Goal: Task Accomplishment & Management: Use online tool/utility

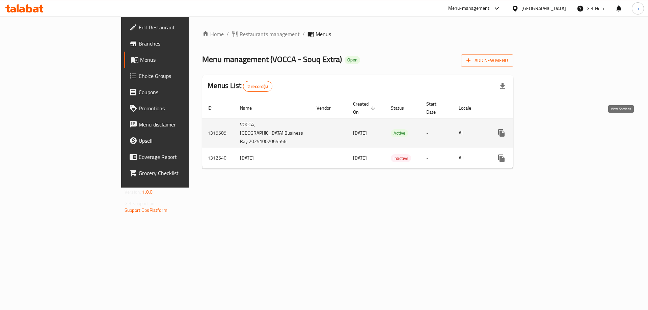
click at [553, 130] on icon "enhanced table" at bounding box center [550, 133] width 6 height 6
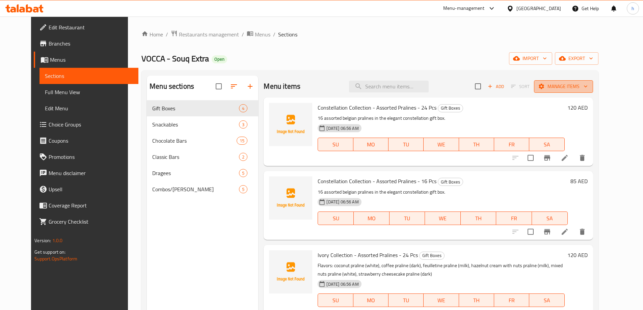
click at [587, 88] on span "Manage items" at bounding box center [563, 86] width 48 height 8
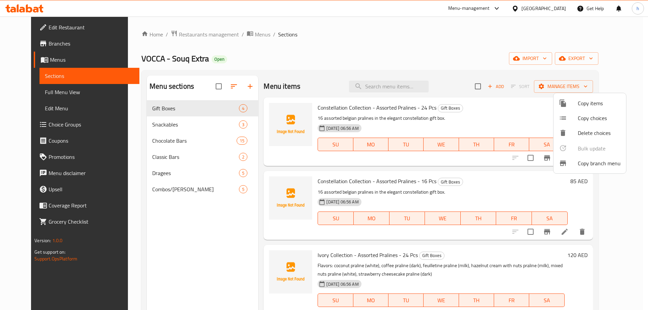
click at [574, 168] on li "Copy branch menu" at bounding box center [589, 163] width 73 height 15
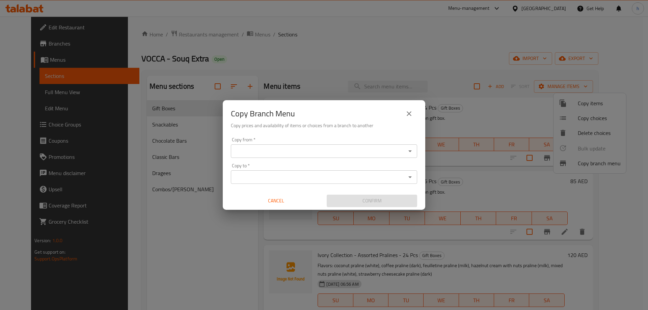
click at [334, 154] on input "Copy from   *" at bounding box center [318, 150] width 171 height 9
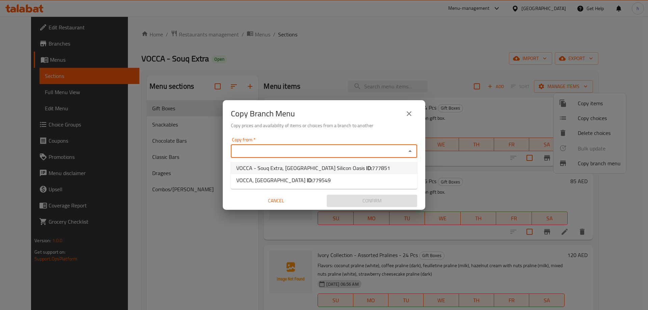
click at [323, 166] on span "VOCCA - Souq Extra, [GEOGRAPHIC_DATA] Silicon Oasis ID: 777851" at bounding box center [313, 168] width 154 height 8
type input "VOCCA - Souq Extra, [GEOGRAPHIC_DATA] Silicon Oasis"
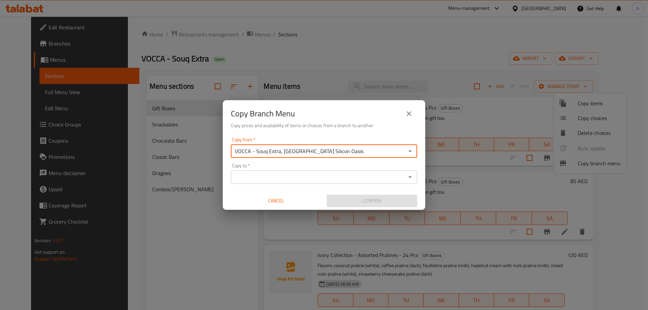
click at [324, 174] on input "Copy to   *" at bounding box center [318, 176] width 171 height 9
click at [391, 178] on input "Copy to   *" at bounding box center [318, 176] width 171 height 9
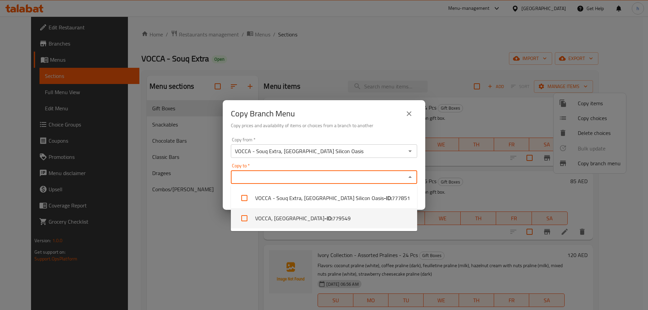
click at [300, 218] on li "VOCCA, Business Bay - ID: 779549" at bounding box center [324, 218] width 186 height 20
checkbox input "true"
click at [332, 136] on div "Copy from   * VOCCA - Souq Extra, Dubai Silicon Oasis Copy from * Copy to   * V…" at bounding box center [324, 172] width 202 height 75
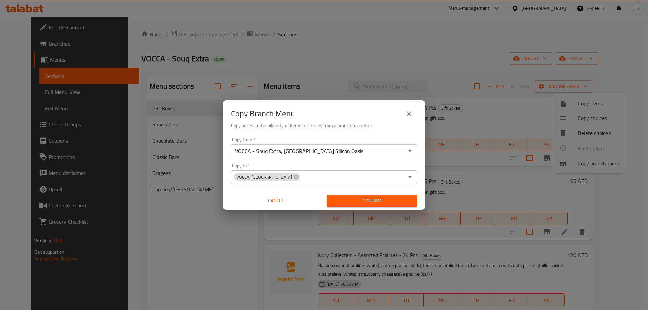
click at [362, 206] on button "Confirm" at bounding box center [372, 201] width 90 height 12
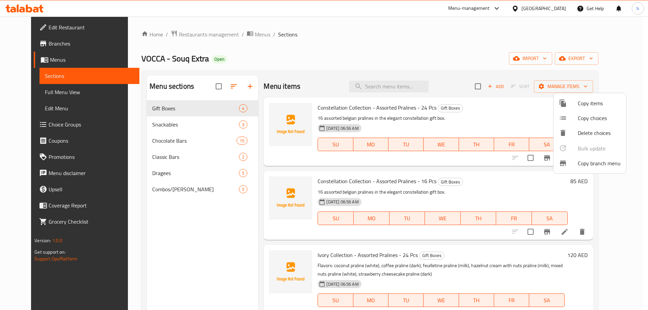
click at [428, 53] on div at bounding box center [324, 155] width 648 height 310
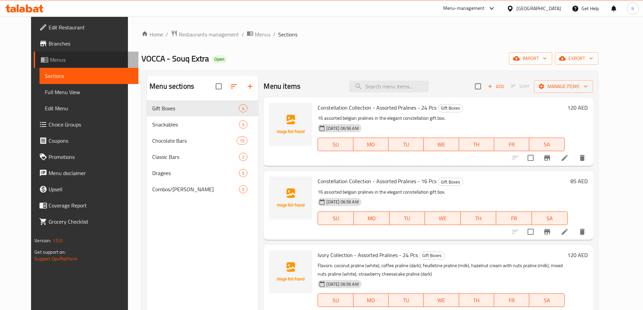
click at [50, 62] on span "Menus" at bounding box center [91, 60] width 83 height 8
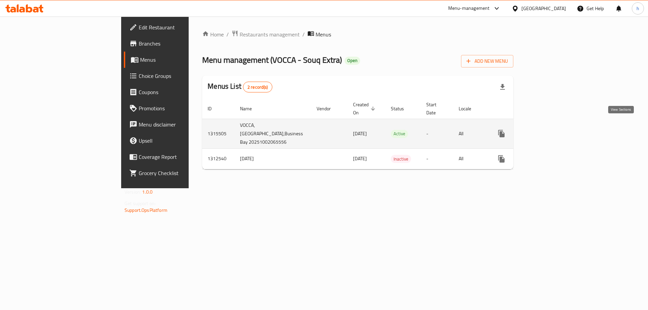
click at [554, 130] on icon "enhanced table" at bounding box center [550, 134] width 8 height 8
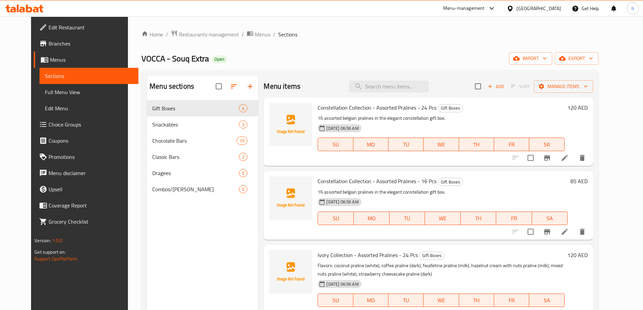
click at [34, 50] on link "Branches" at bounding box center [86, 43] width 105 height 16
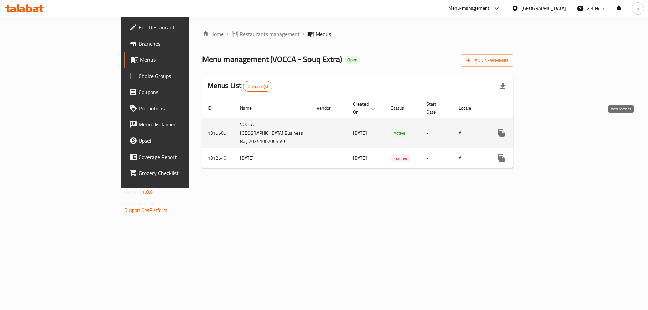
click at [553, 130] on icon "enhanced table" at bounding box center [550, 133] width 6 height 6
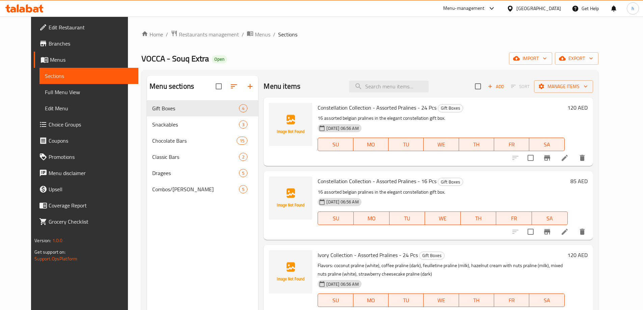
drag, startPoint x: 34, startPoint y: 41, endPoint x: 49, endPoint y: 45, distance: 15.2
click at [49, 41] on span "Branches" at bounding box center [91, 43] width 84 height 8
